Goal: Transaction & Acquisition: Purchase product/service

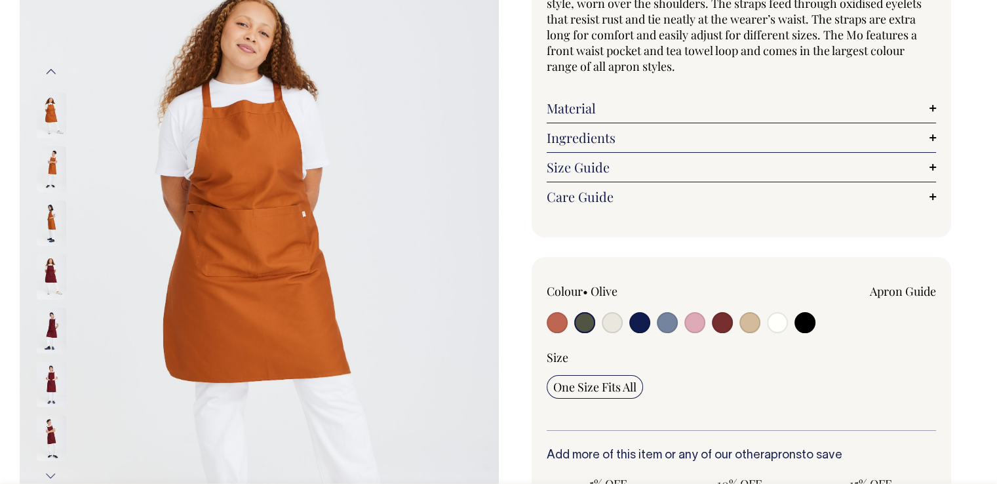
scroll to position [155, 0]
click at [584, 320] on input "radio" at bounding box center [584, 321] width 21 height 21
click at [555, 318] on input "radio" at bounding box center [557, 321] width 21 height 21
radio input "true"
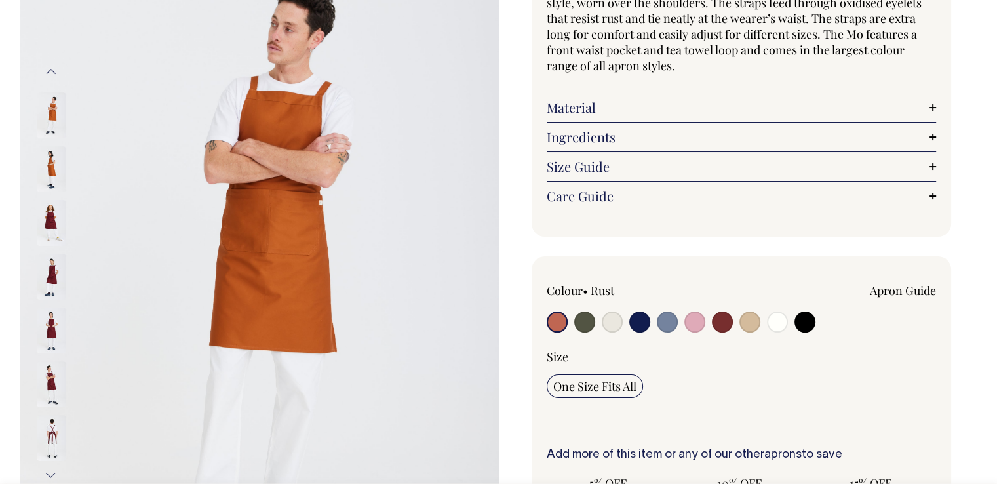
click at [585, 323] on input "radio" at bounding box center [584, 321] width 21 height 21
radio input "true"
select select "Olive"
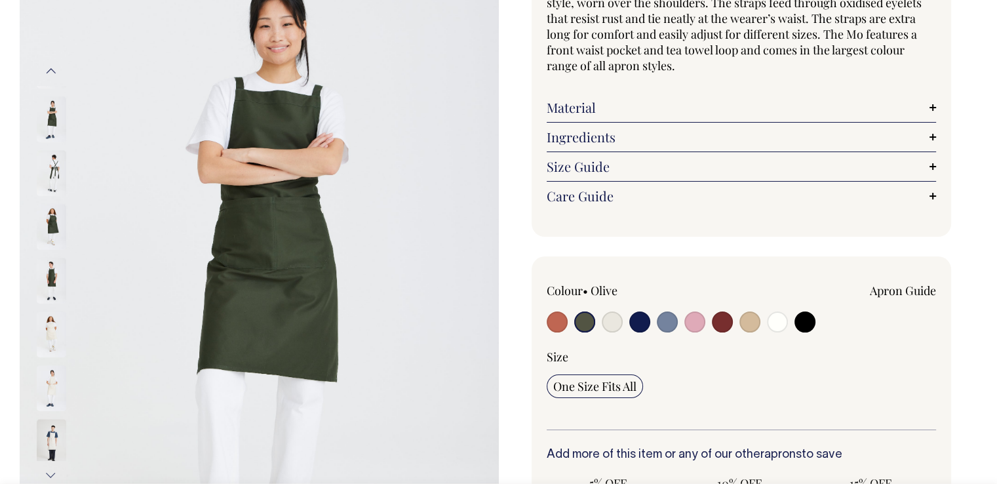
click at [551, 323] on input "radio" at bounding box center [557, 321] width 21 height 21
radio input "true"
select select "Rust"
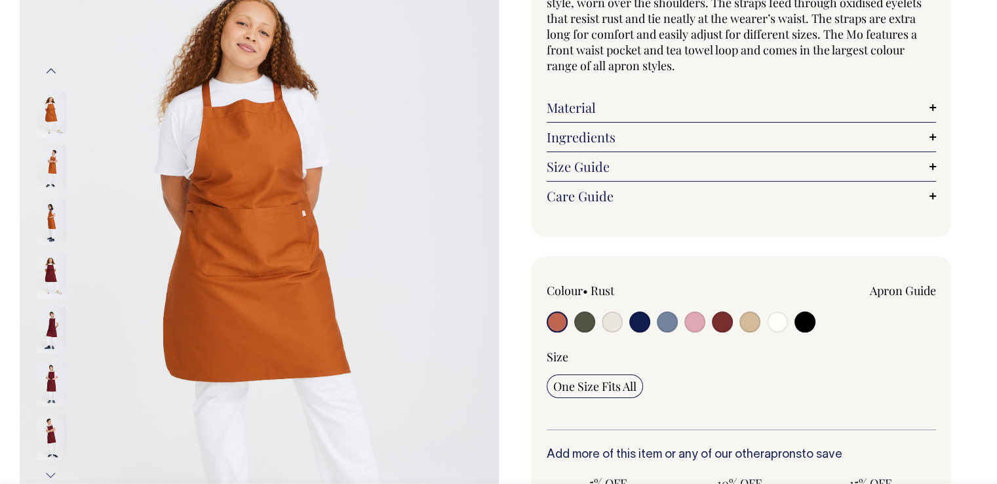
click at [577, 326] on input "radio" at bounding box center [584, 321] width 21 height 21
radio input "true"
select select "Olive"
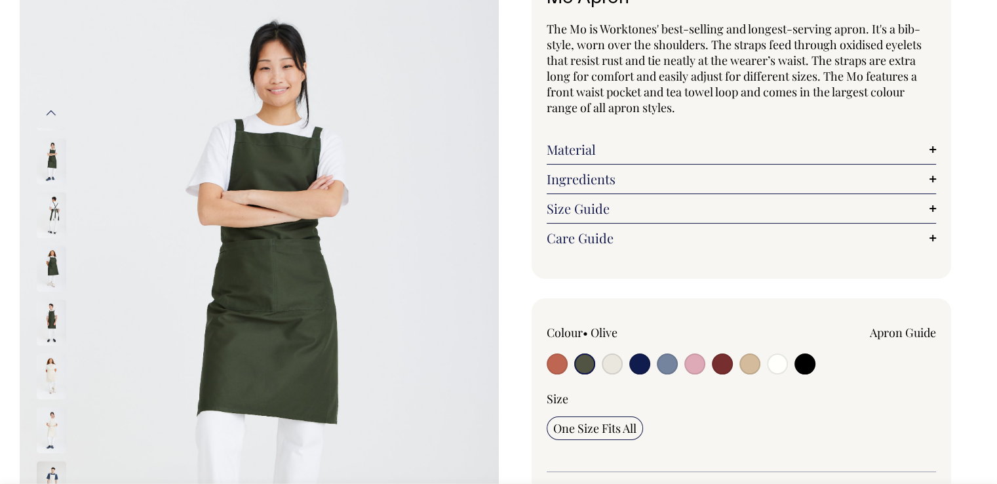
scroll to position [113, 0]
click at [52, 213] on img at bounding box center [52, 215] width 30 height 46
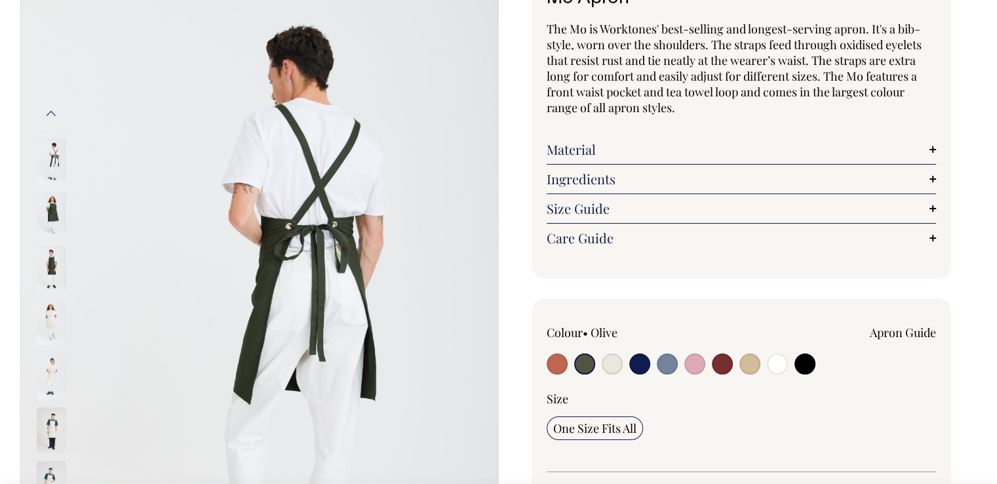
click at [55, 216] on img at bounding box center [52, 215] width 30 height 46
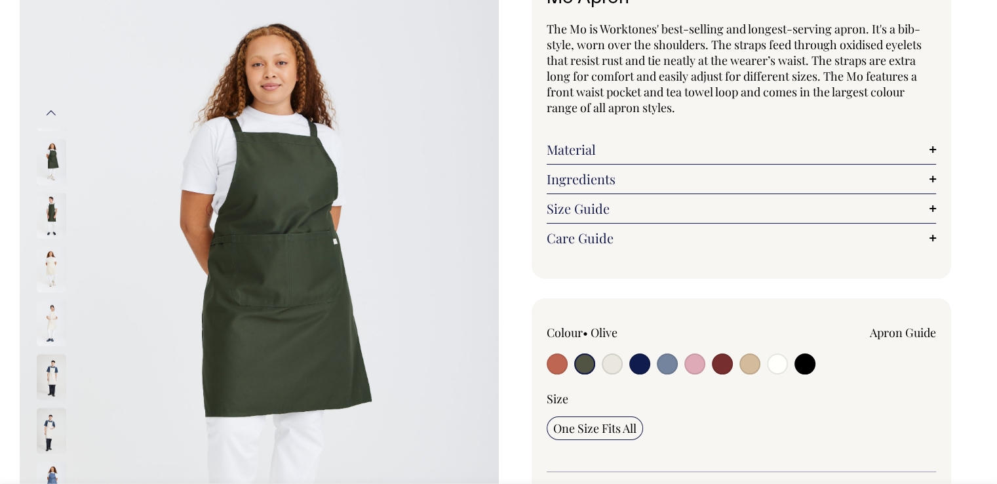
click at [55, 216] on img at bounding box center [52, 216] width 30 height 46
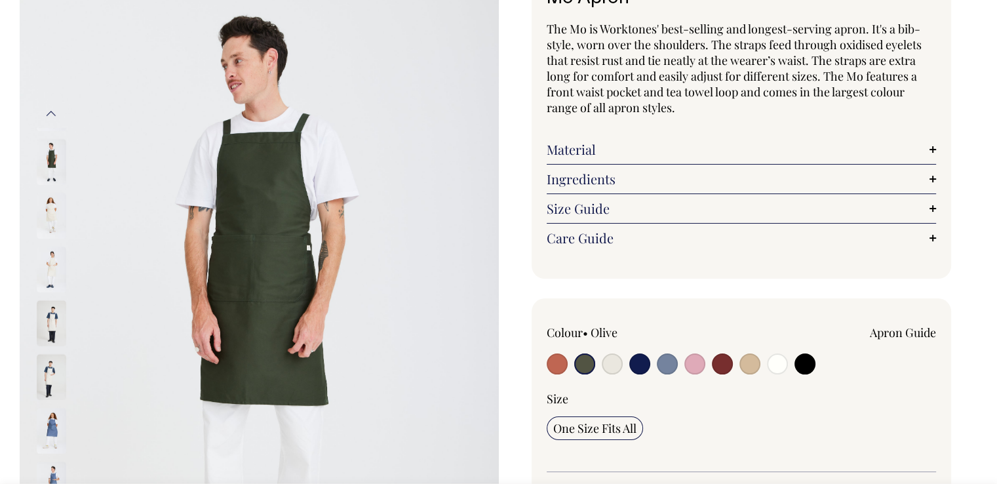
click at [55, 216] on img at bounding box center [52, 216] width 30 height 46
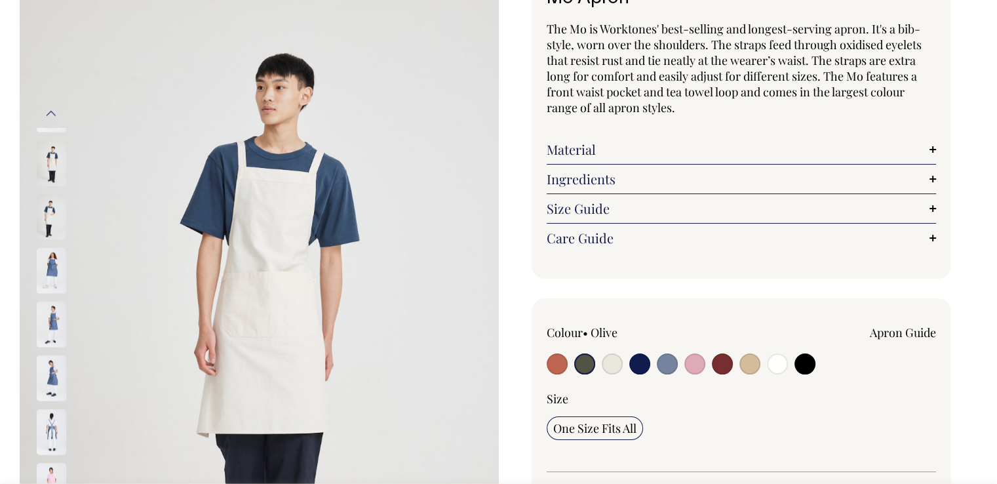
click at [52, 111] on button "Previous" at bounding box center [51, 114] width 20 height 30
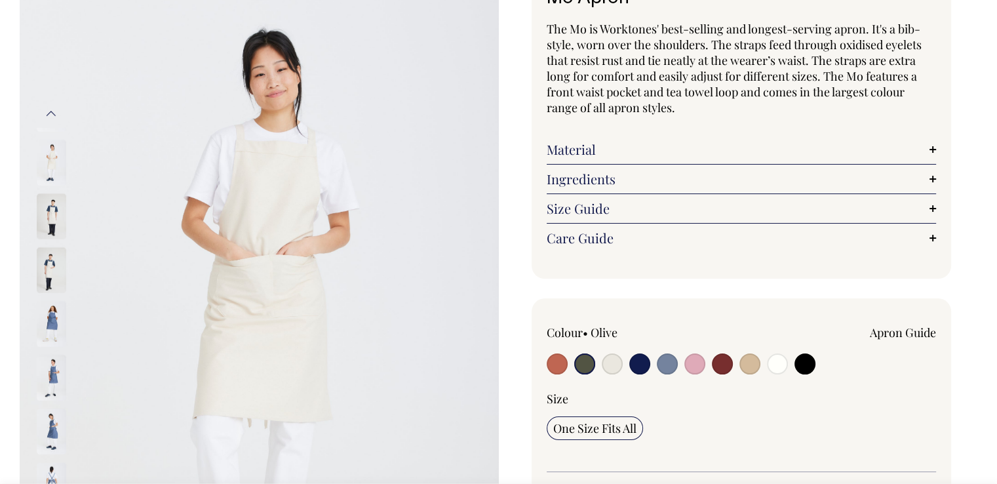
click at [52, 111] on button "Previous" at bounding box center [51, 114] width 20 height 30
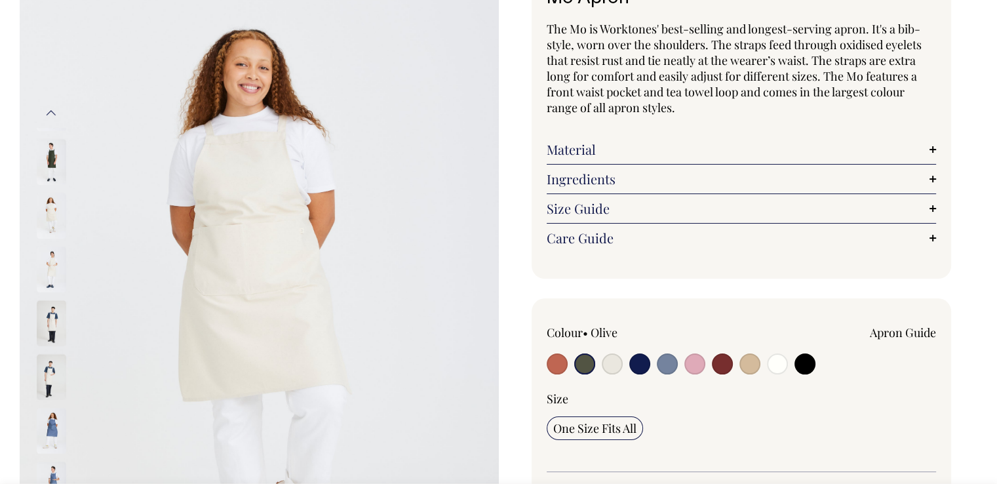
click at [52, 115] on button "Previous" at bounding box center [51, 114] width 20 height 30
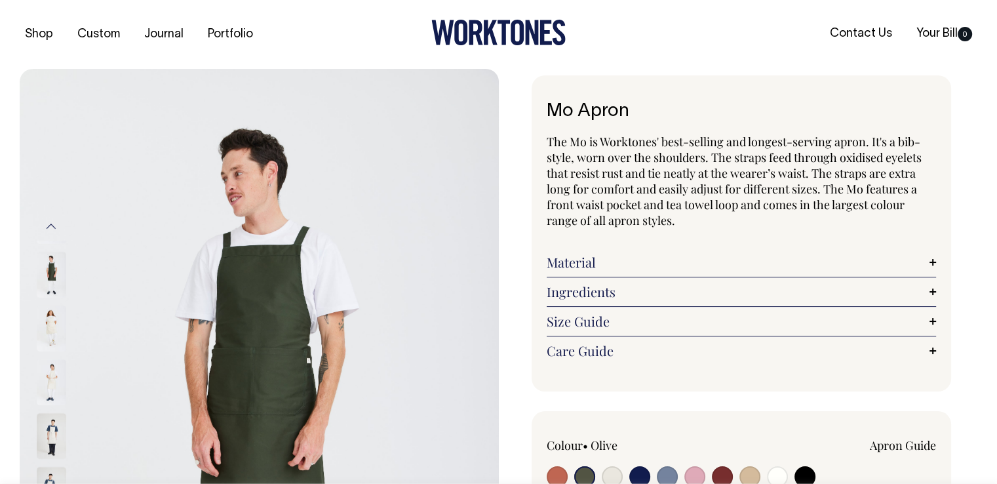
scroll to position [0, 0]
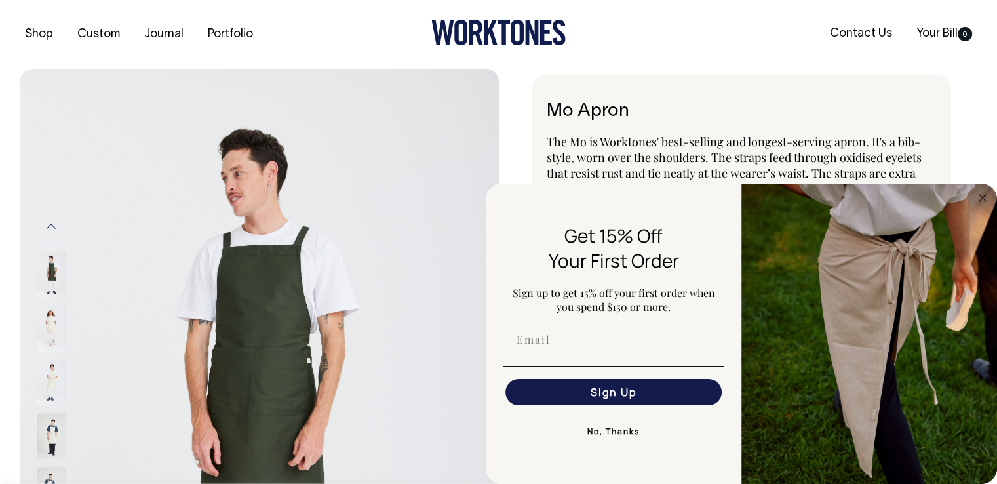
click at [611, 429] on button "No, Thanks" at bounding box center [614, 431] width 222 height 26
